Goal: Transaction & Acquisition: Purchase product/service

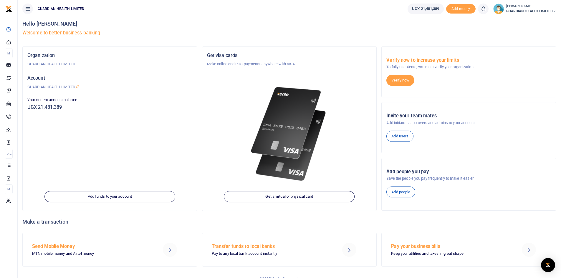
scroll to position [13, 0]
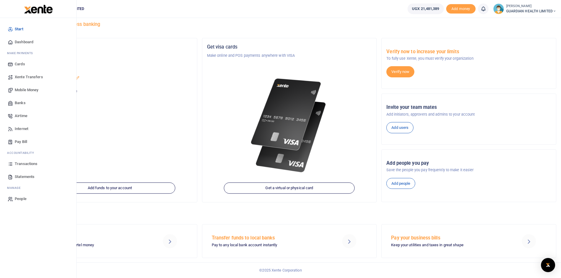
click at [26, 91] on span "Mobile Money" at bounding box center [27, 90] width 24 height 6
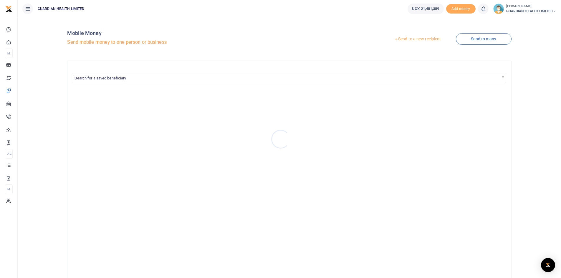
click at [417, 38] on div at bounding box center [280, 139] width 561 height 278
click at [428, 39] on link "Send to a new recipient" at bounding box center [417, 39] width 77 height 11
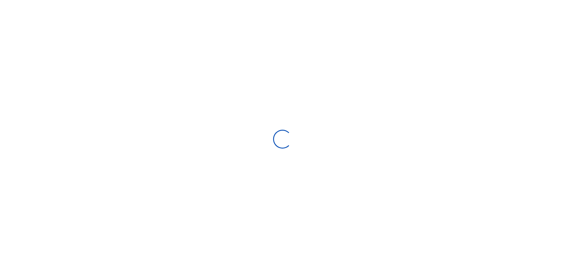
select select "Loading bundles"
select select
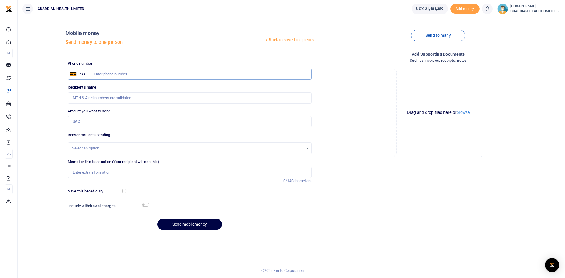
click at [143, 75] on input "text" at bounding box center [190, 74] width 244 height 11
type input "753336761"
type input "Francis Kiberu"
click at [89, 124] on input "Amount you want to send" at bounding box center [190, 121] width 244 height 11
paste input "295,000"
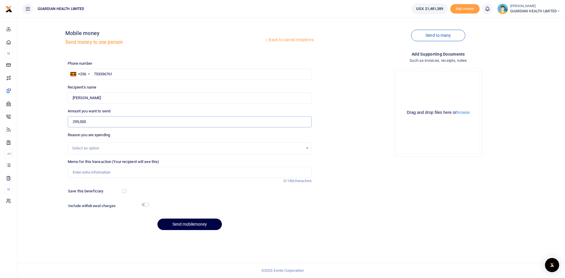
drag, startPoint x: 103, startPoint y: 122, endPoint x: 57, endPoint y: 121, distance: 46.2
click at [57, 121] on div "Back to saved recipients Mobile money Send money to one person Send to many Pho…" at bounding box center [291, 128] width 543 height 212
type input "295,000"
click at [105, 146] on div "Select an option" at bounding box center [187, 148] width 231 height 6
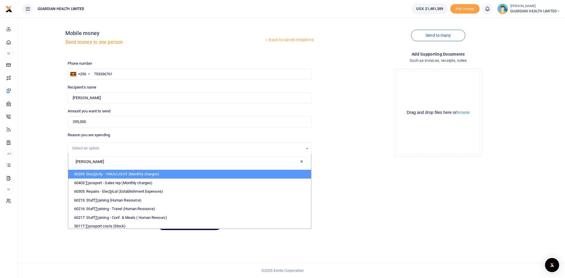
type input "trans"
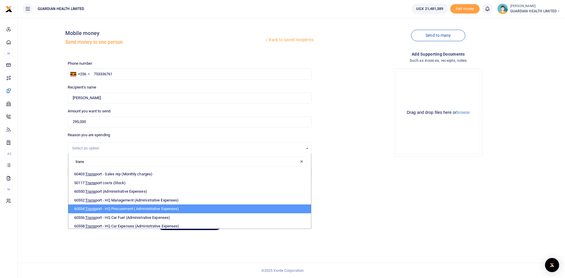
click at [125, 209] on li "60554: Trans port - HQ Procurement ( Administrative Expenses)" at bounding box center [189, 209] width 243 height 9
select select "5424"
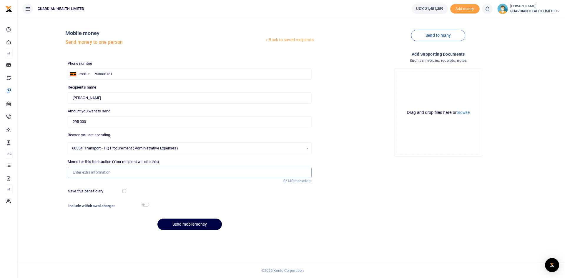
click at [100, 175] on input "Memo for this transaction (Your recipient will see this)" at bounding box center [190, 172] width 244 height 11
type input "Mbarara and Hoima stock delivery"
click at [123, 192] on input "checkbox" at bounding box center [124, 191] width 4 height 4
checkbox input "true"
click at [144, 205] on input "checkbox" at bounding box center [146, 205] width 8 height 4
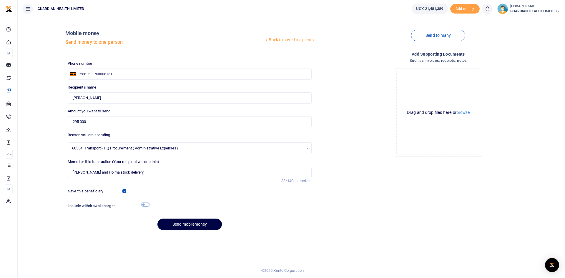
checkbox input "true"
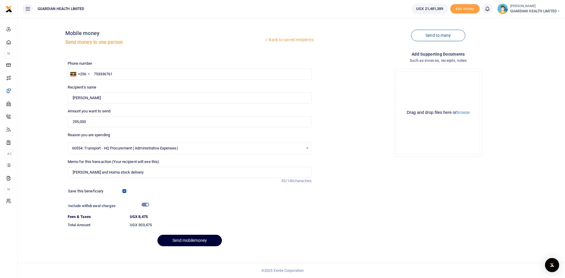
click at [192, 242] on button "Send mobilemoney" at bounding box center [189, 240] width 64 height 11
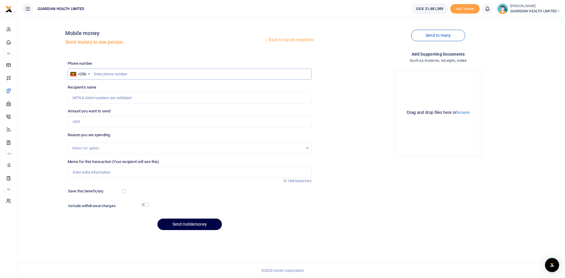
paste input "777 28160"
click at [95, 74] on input "777 28160" at bounding box center [190, 74] width 244 height 11
click at [89, 121] on input "Amount you want to send" at bounding box center [190, 121] width 244 height 11
click at [117, 72] on input "777 28160" at bounding box center [190, 74] width 244 height 11
click at [101, 74] on input "777 28160" at bounding box center [190, 74] width 244 height 11
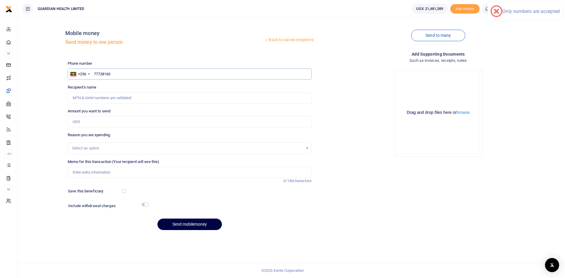
type input "77728160"
click at [92, 121] on input "Amount you want to send" at bounding box center [190, 121] width 244 height 11
click at [134, 74] on input "77728160" at bounding box center [190, 74] width 244 height 11
drag, startPoint x: 131, startPoint y: 74, endPoint x: 85, endPoint y: 76, distance: 45.4
click at [85, 76] on div "+256 [GEOGRAPHIC_DATA] [PHONE_NUMBER]" at bounding box center [190, 74] width 244 height 11
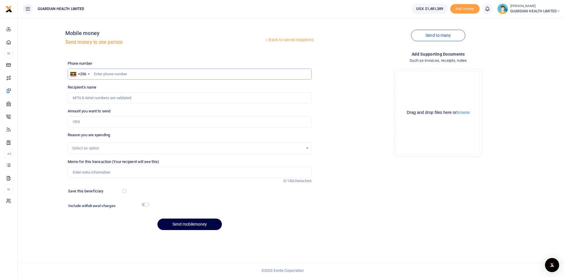
paste input "0702432576"
click at [98, 74] on input "0702432576" at bounding box center [190, 74] width 244 height 11
type input "702432576"
click at [92, 119] on input "Amount you want to send" at bounding box center [190, 121] width 244 height 11
type input "1,000,000"
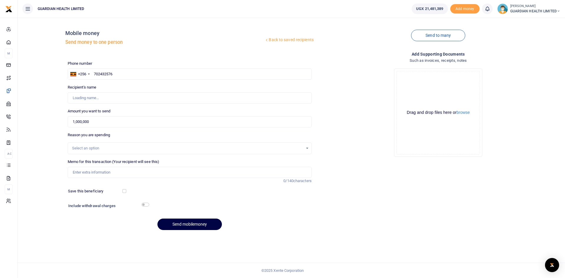
click at [122, 150] on div "Select an option" at bounding box center [187, 148] width 231 height 6
type input "[PERSON_NAME]"
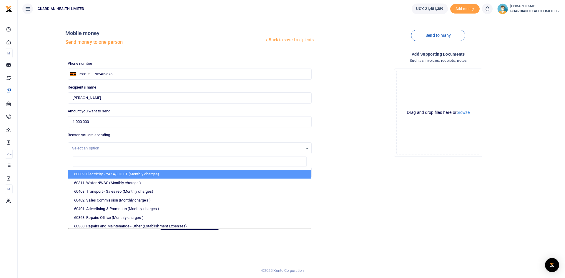
click at [127, 150] on div "Select an option" at bounding box center [187, 148] width 231 height 6
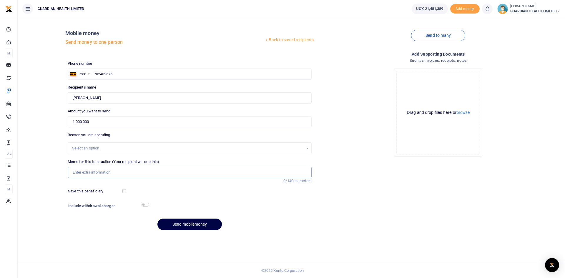
click at [95, 170] on input "Memo for this transaction (Your recipient will see this)" at bounding box center [190, 172] width 244 height 11
click at [104, 147] on div "Select an option" at bounding box center [187, 148] width 231 height 6
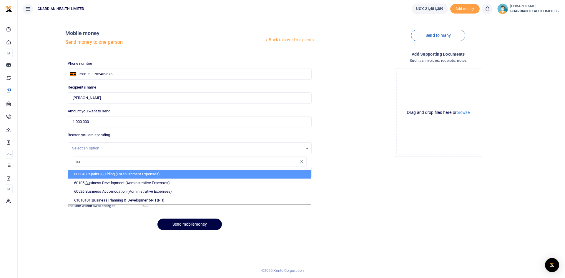
type input "b"
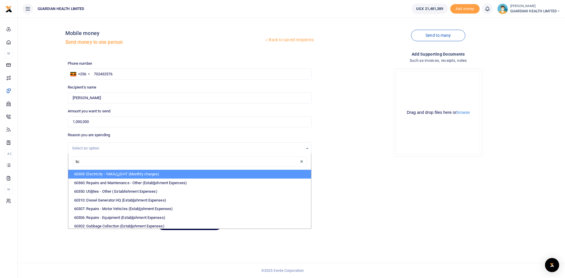
type input "lice"
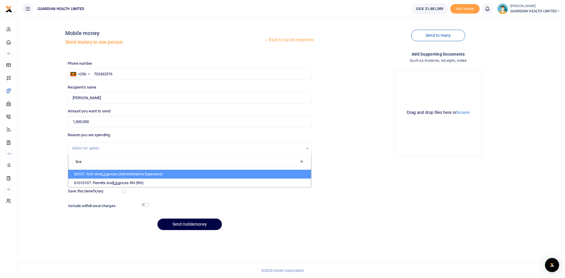
drag, startPoint x: 81, startPoint y: 162, endPoint x: 59, endPoint y: 162, distance: 21.8
click at [59, 162] on div "Back to saved recipients Mobile money Send money to one person Send to many Pho…" at bounding box center [291, 128] width 543 height 212
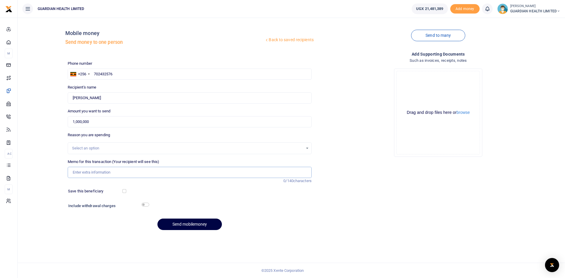
click at [88, 173] on input "Memo for this transaction (Your recipient will see this)" at bounding box center [190, 172] width 244 height 11
type input "Hoima Signage for 2 years"
click at [124, 191] on input "checkbox" at bounding box center [124, 191] width 4 height 4
checkbox input "true"
click at [144, 205] on input "checkbox" at bounding box center [146, 205] width 8 height 4
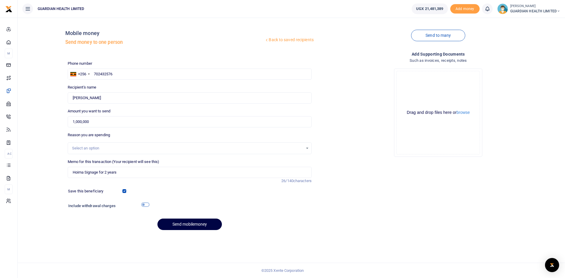
checkbox input "true"
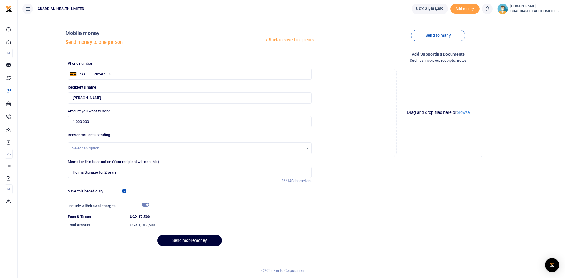
click at [195, 240] on button "Send mobilemoney" at bounding box center [189, 240] width 64 height 11
drag, startPoint x: 123, startPoint y: 73, endPoint x: 42, endPoint y: 69, distance: 80.8
click at [42, 69] on div "Back to saved recipients Mobile money Send money to one person Send to many Pho…" at bounding box center [291, 136] width 543 height 229
type input "702432576"
click at [190, 238] on button "Send mobilemoney" at bounding box center [189, 240] width 64 height 11
